Goal: Task Accomplishment & Management: Manage account settings

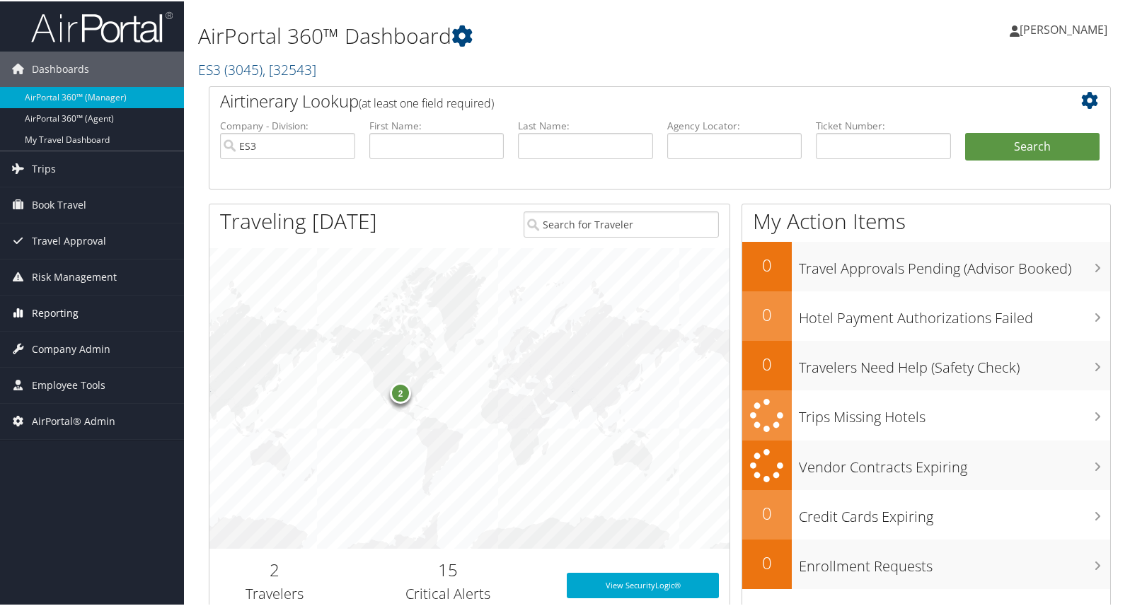
click at [43, 309] on span "Reporting" at bounding box center [55, 311] width 47 height 35
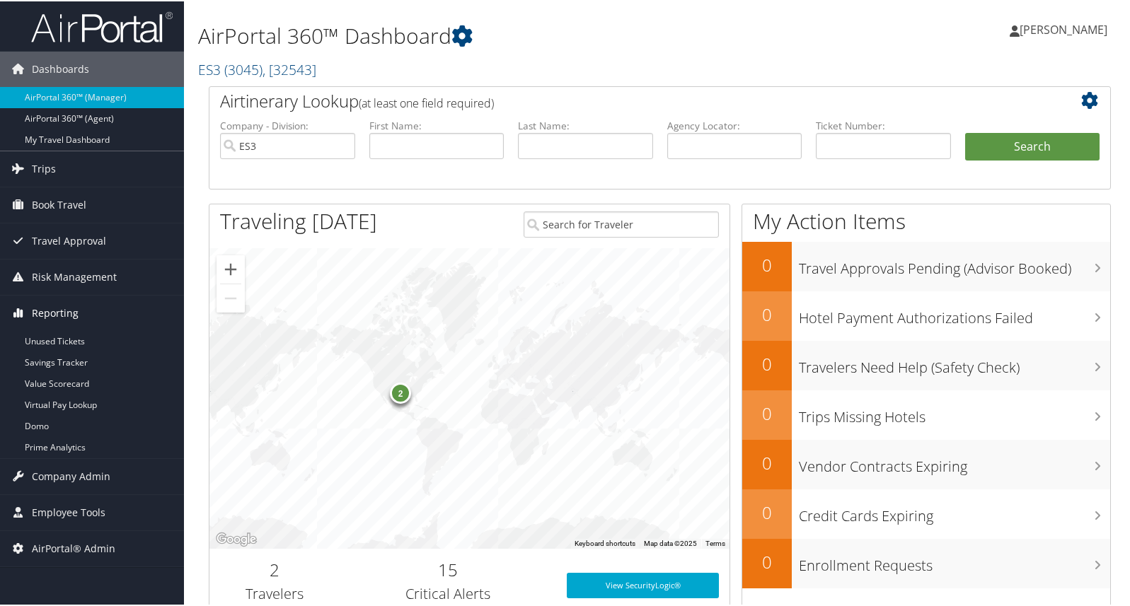
click at [57, 308] on span "Reporting" at bounding box center [55, 311] width 47 height 35
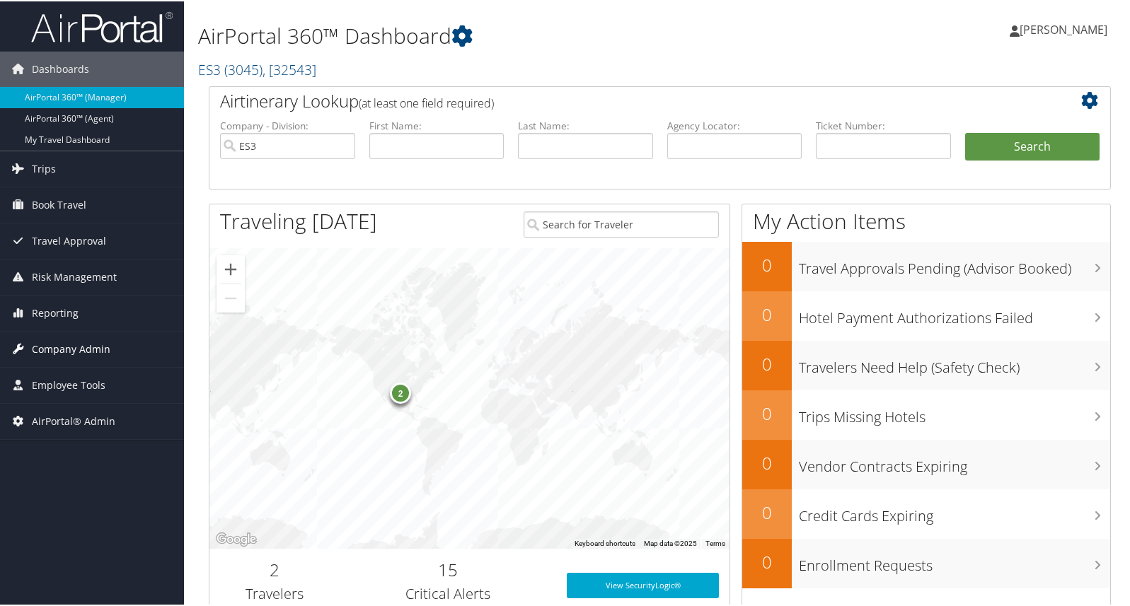
click at [65, 350] on span "Company Admin" at bounding box center [71, 347] width 79 height 35
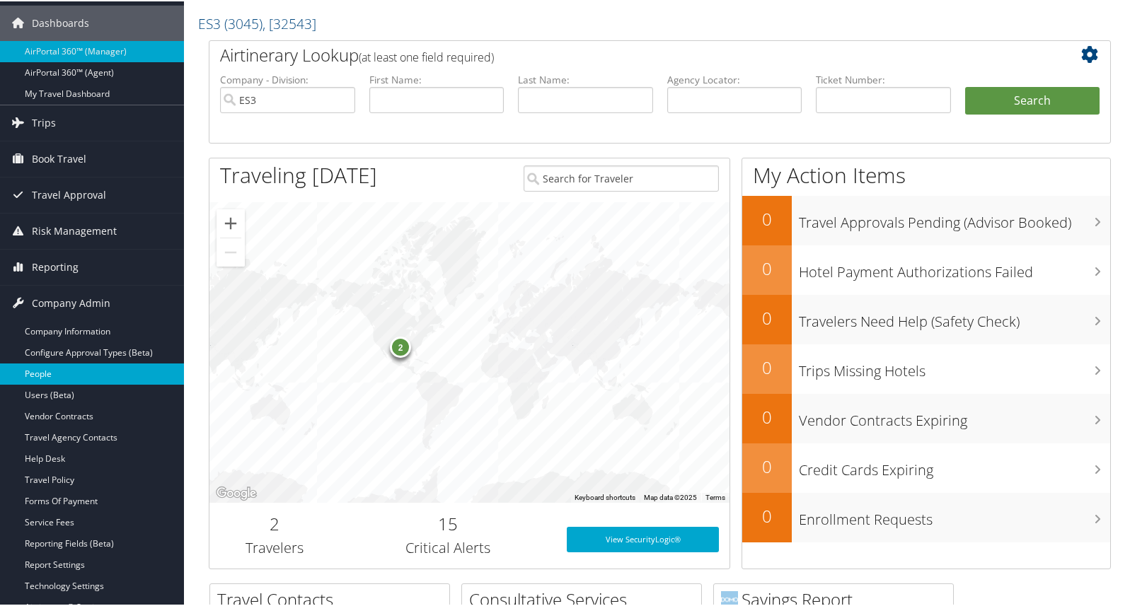
scroll to position [71, 0]
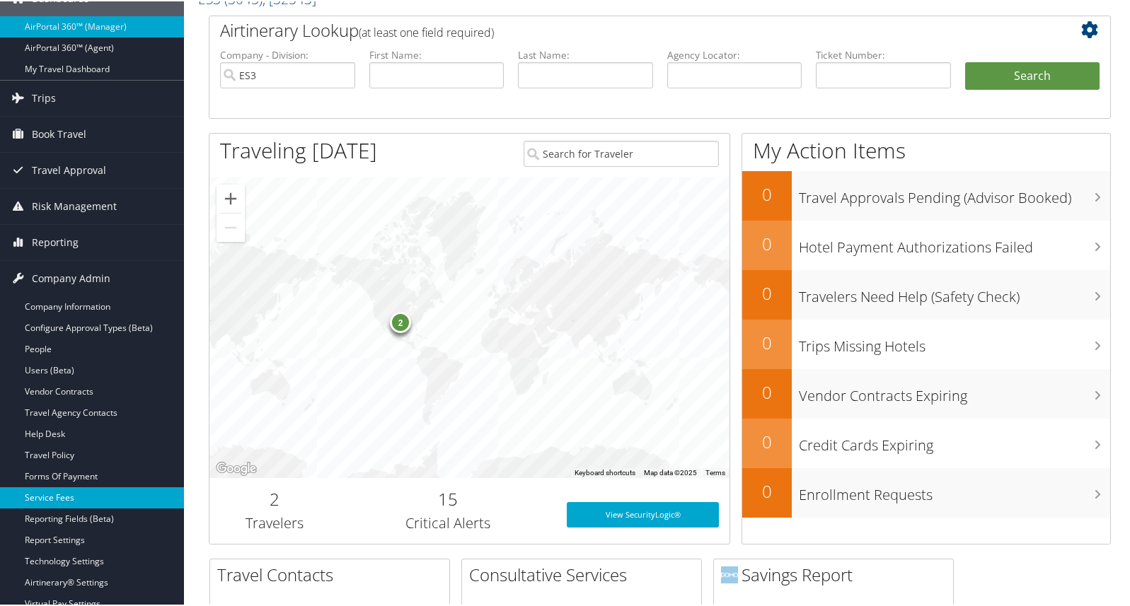
click at [50, 497] on link "Service Fees" at bounding box center [92, 496] width 184 height 21
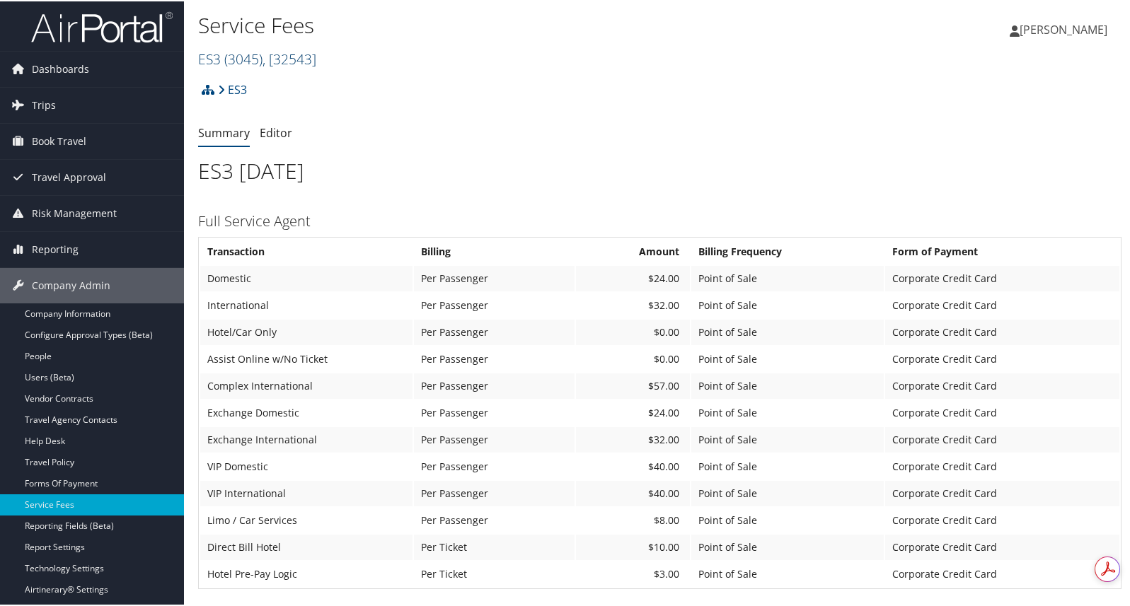
click at [253, 54] on span "( 3045 )" at bounding box center [243, 57] width 38 height 19
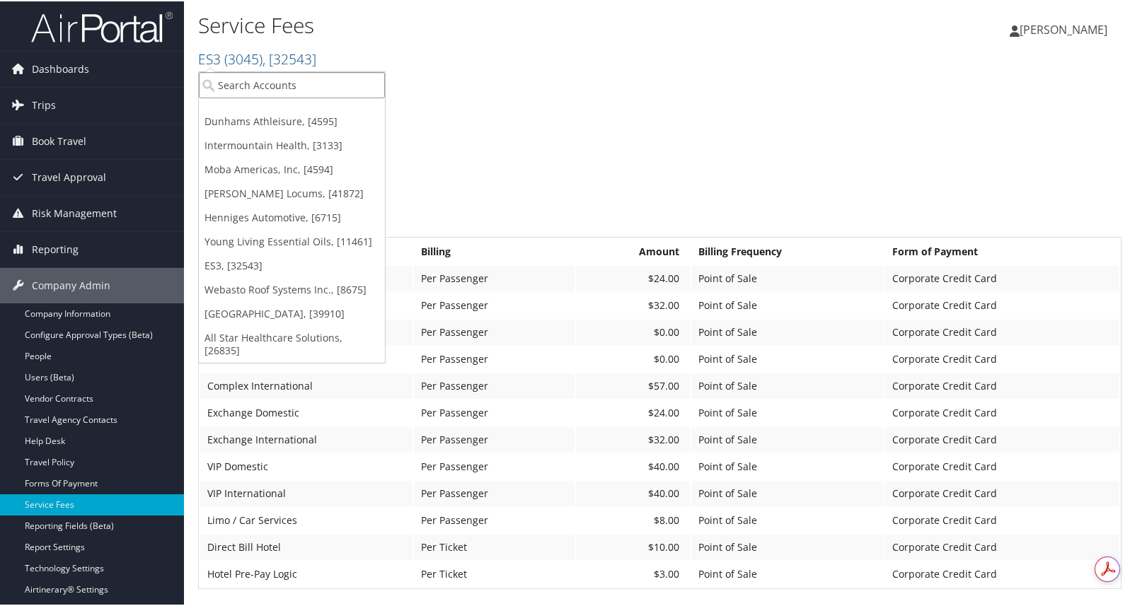
click at [256, 80] on input "search" at bounding box center [292, 84] width 186 height 26
type input "2106"
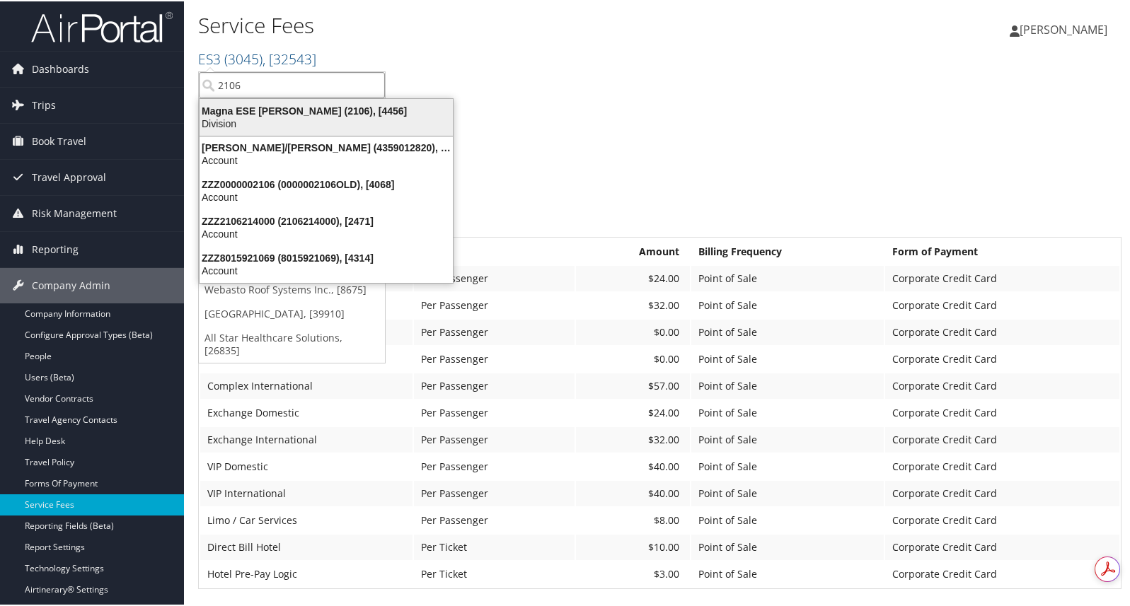
click at [265, 110] on div "Magna ESE [PERSON_NAME] (2106), [4456]" at bounding box center [326, 109] width 270 height 13
